Goal: Find specific page/section: Find specific page/section

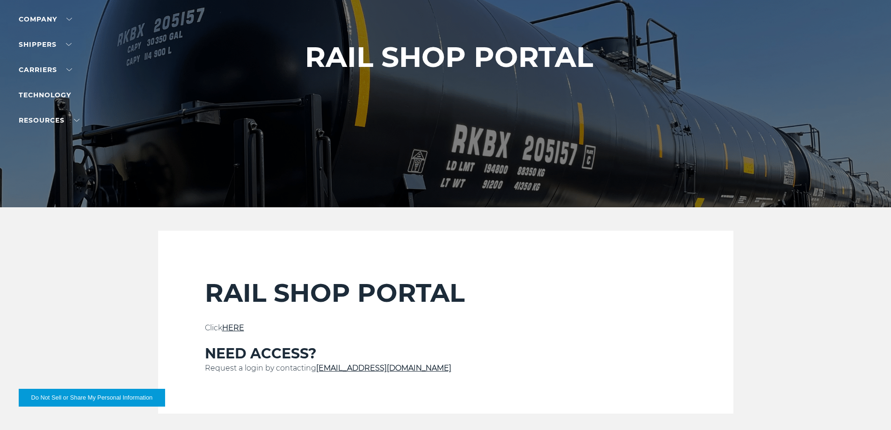
scroll to position [125, 0]
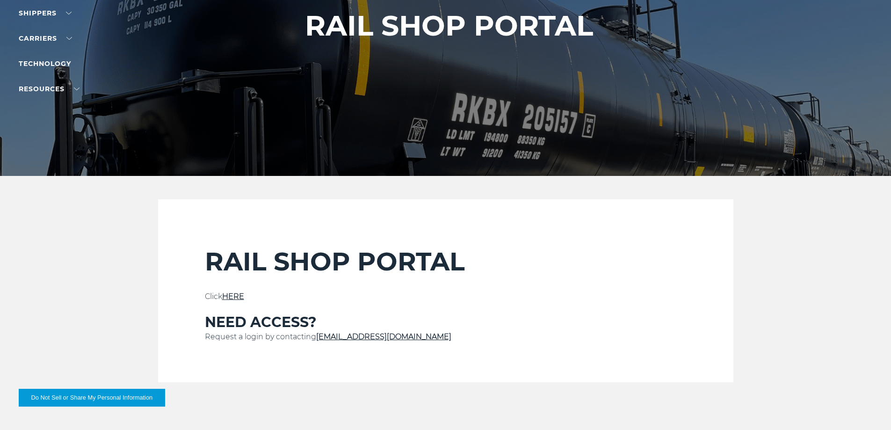
click at [232, 293] on link "HERE" at bounding box center [233, 296] width 22 height 9
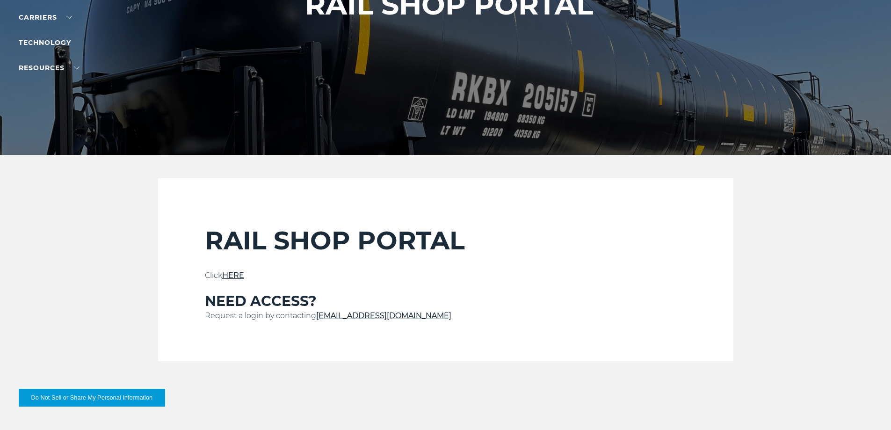
scroll to position [156, 0]
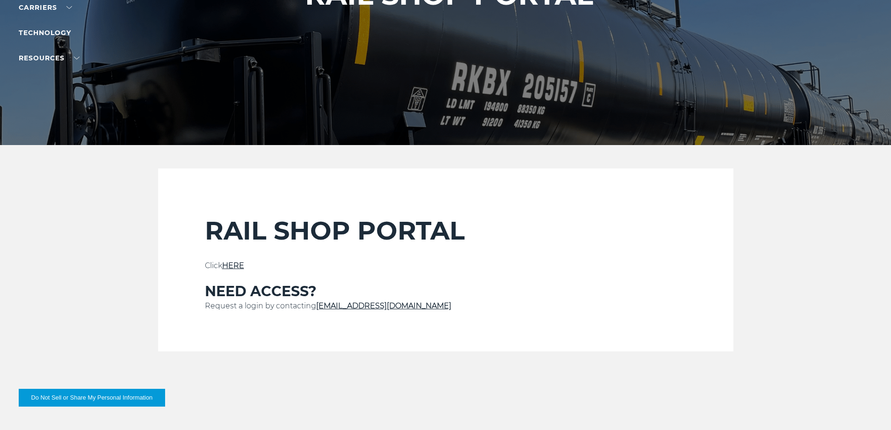
click at [235, 263] on link "HERE" at bounding box center [233, 265] width 22 height 9
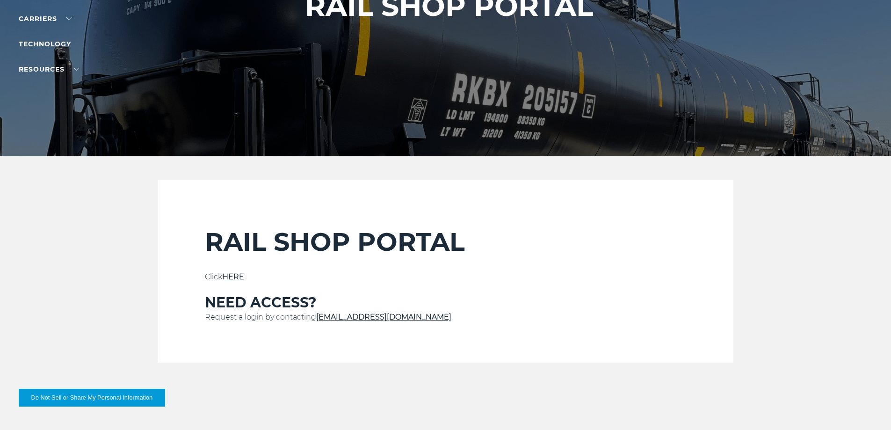
scroll to position [156, 0]
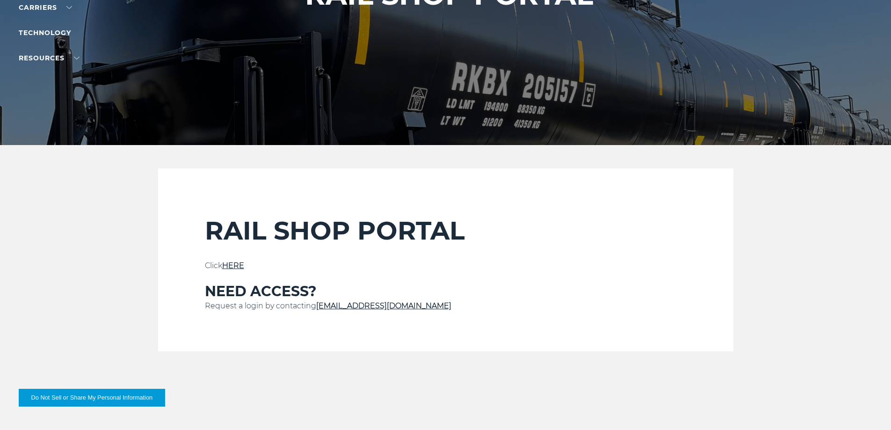
click at [239, 263] on link "HERE" at bounding box center [233, 265] width 22 height 9
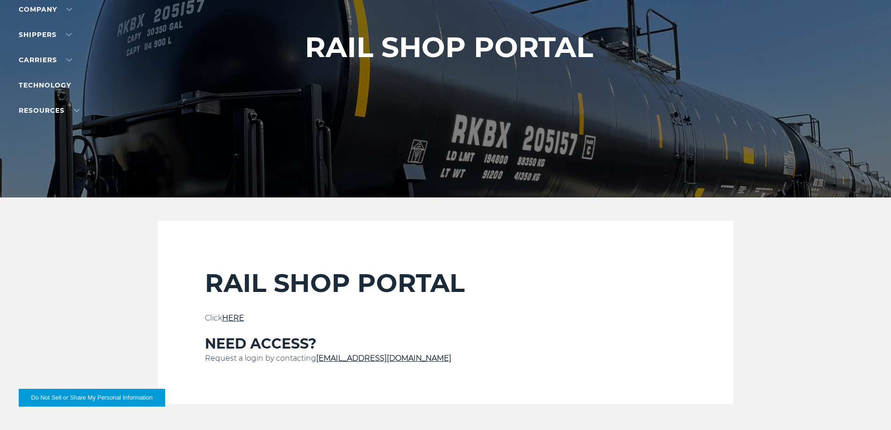
scroll to position [109, 0]
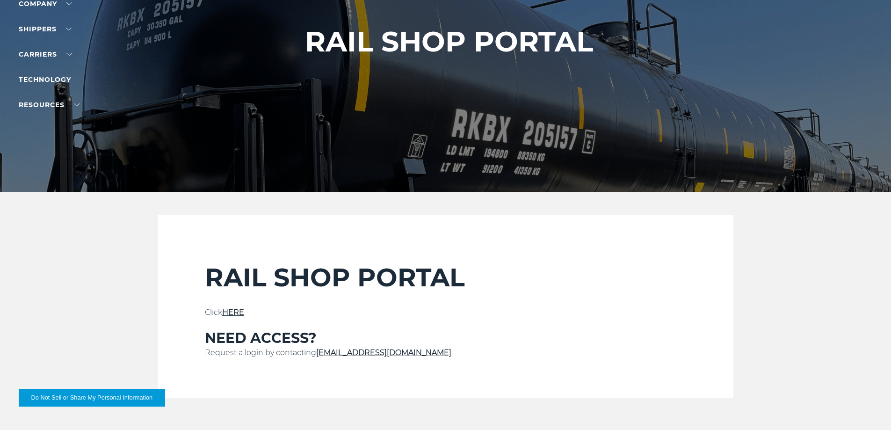
click at [237, 307] on p "Click HERE" at bounding box center [446, 312] width 482 height 11
click at [235, 312] on link "HERE" at bounding box center [233, 312] width 22 height 9
